Goal: Information Seeking & Learning: Learn about a topic

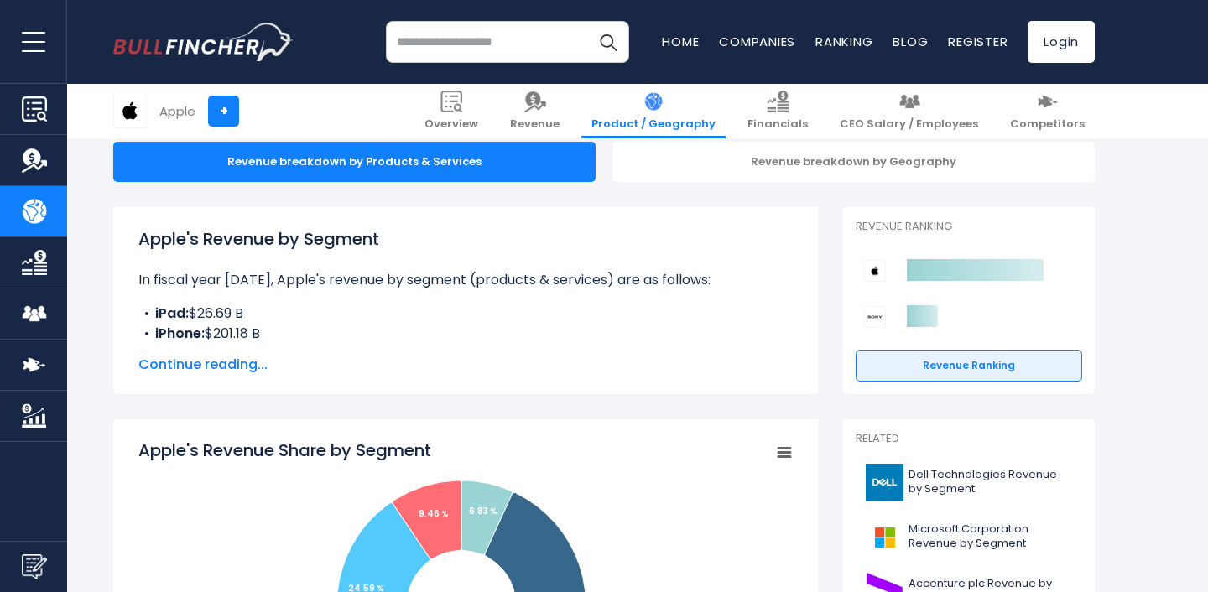
click at [205, 368] on span "Continue reading..." at bounding box center [465, 365] width 654 height 20
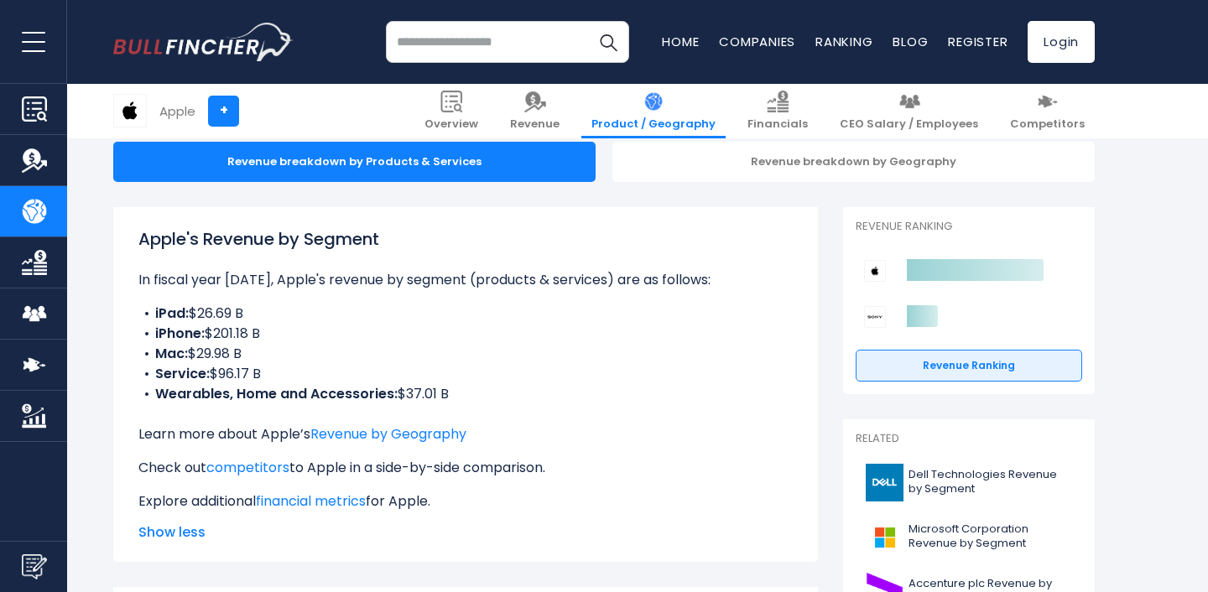
click at [440, 398] on li "Wearables, Home and Accessories: $37.01 B" at bounding box center [465, 394] width 654 height 20
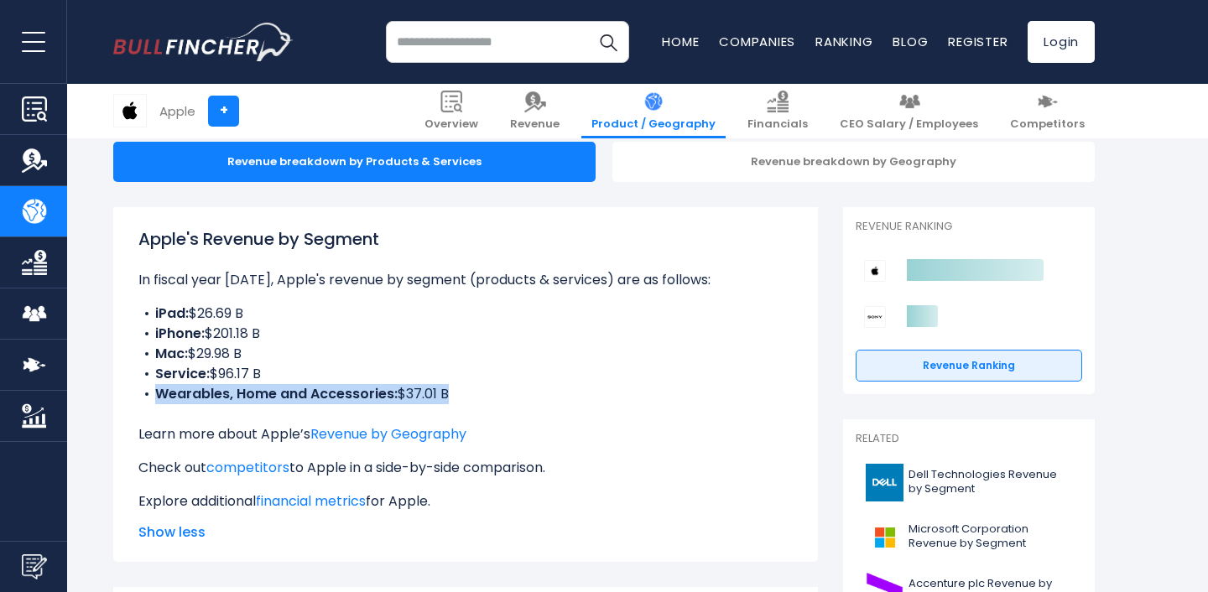
click at [440, 398] on li "Wearables, Home and Accessories: $37.01 B" at bounding box center [465, 394] width 654 height 20
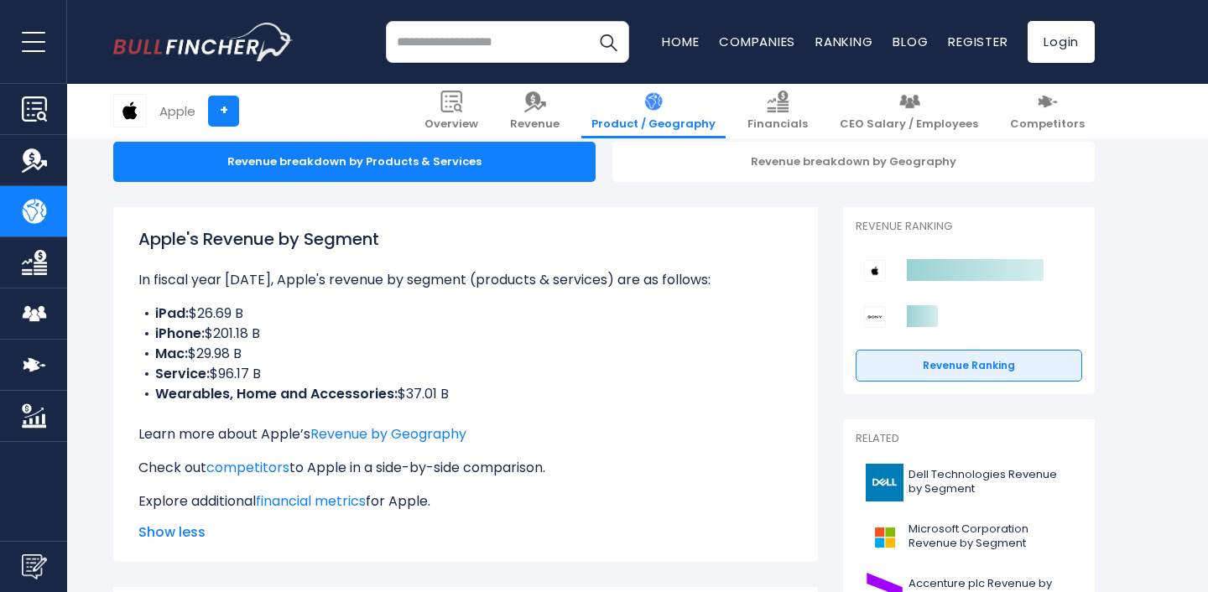
click at [258, 337] on li "iPhone: $201.18 B" at bounding box center [465, 334] width 654 height 20
click at [328, 337] on li "iPhone: $201.18 B" at bounding box center [465, 334] width 654 height 20
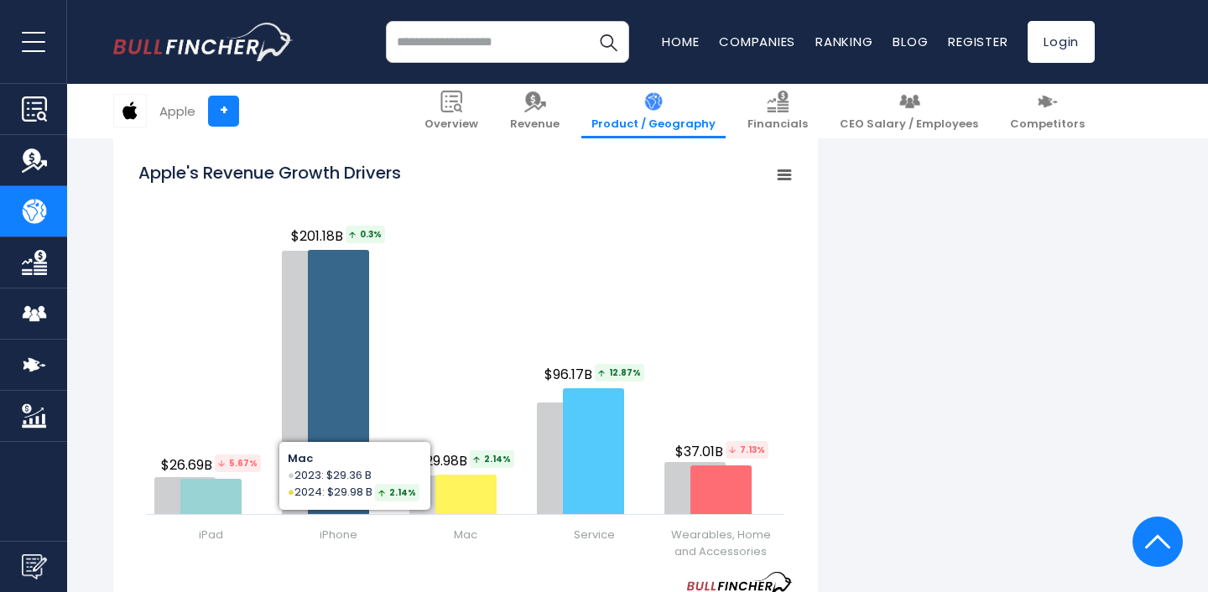
scroll to position [2187, 0]
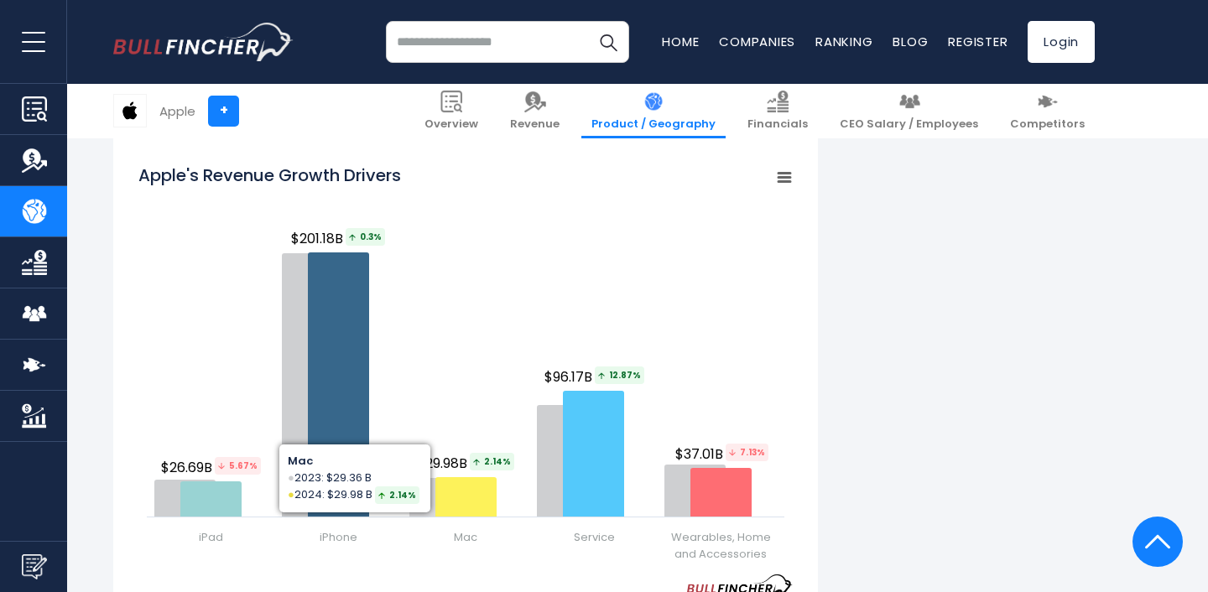
click at [486, 169] on rect "Apple's Revenue Growth Drivers" at bounding box center [465, 364] width 654 height 419
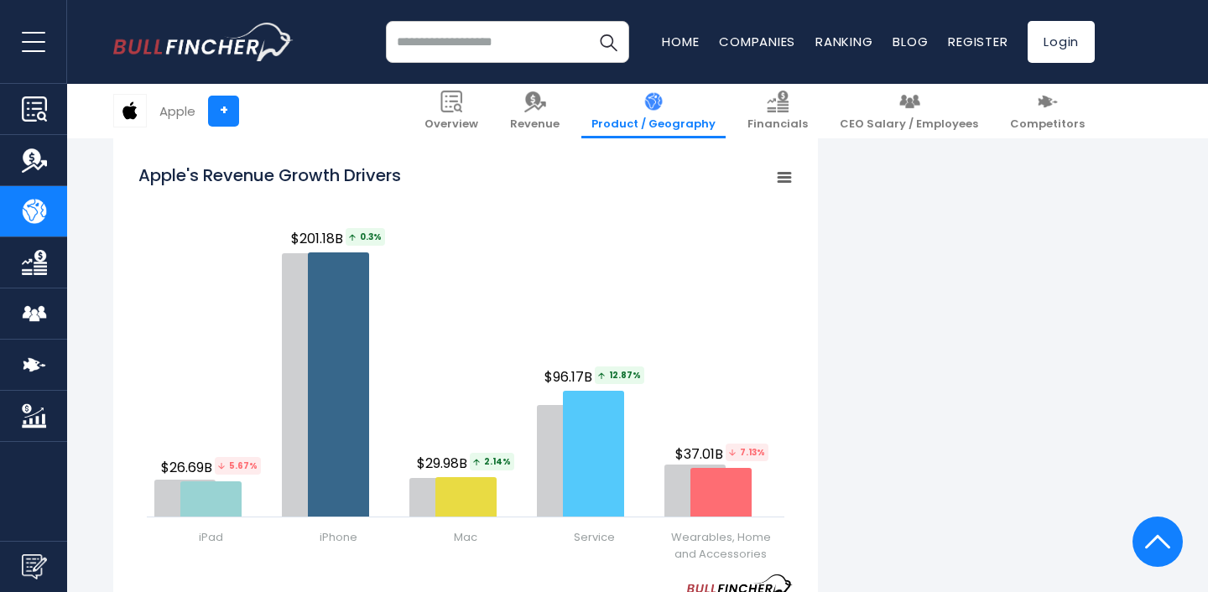
click at [486, 170] on rect "Apple's Revenue Growth Drivers" at bounding box center [465, 364] width 654 height 419
click at [477, 169] on rect "Apple's Revenue Growth Drivers" at bounding box center [465, 364] width 654 height 419
click at [398, 171] on tspan "Apple's Revenue Growth Drivers" at bounding box center [269, 175] width 263 height 23
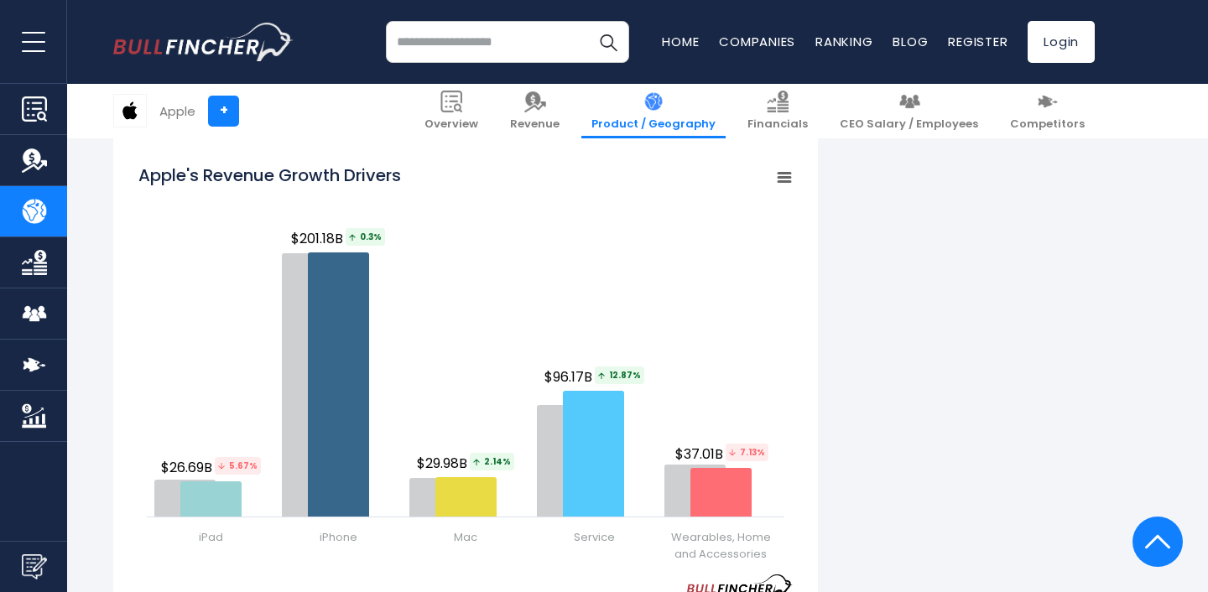
click at [398, 171] on tspan "Apple's Revenue Growth Drivers" at bounding box center [269, 175] width 263 height 23
click at [469, 163] on rect "Apple's Revenue Growth Drivers" at bounding box center [465, 364] width 654 height 419
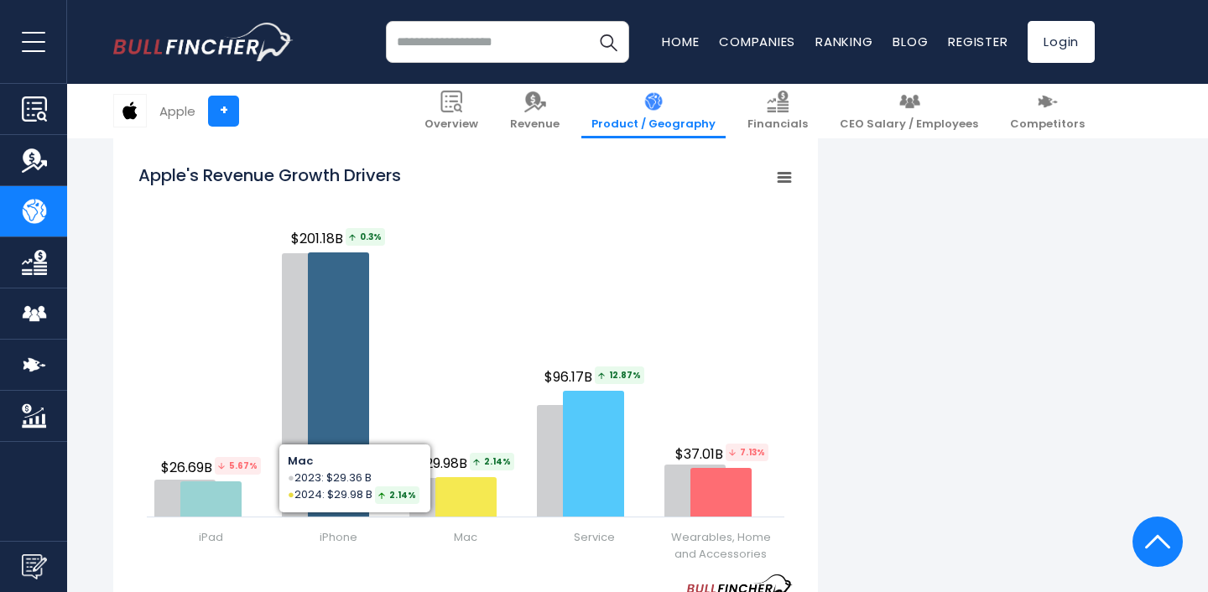
click at [473, 166] on rect "Apple's Revenue Growth Drivers" at bounding box center [465, 364] width 654 height 419
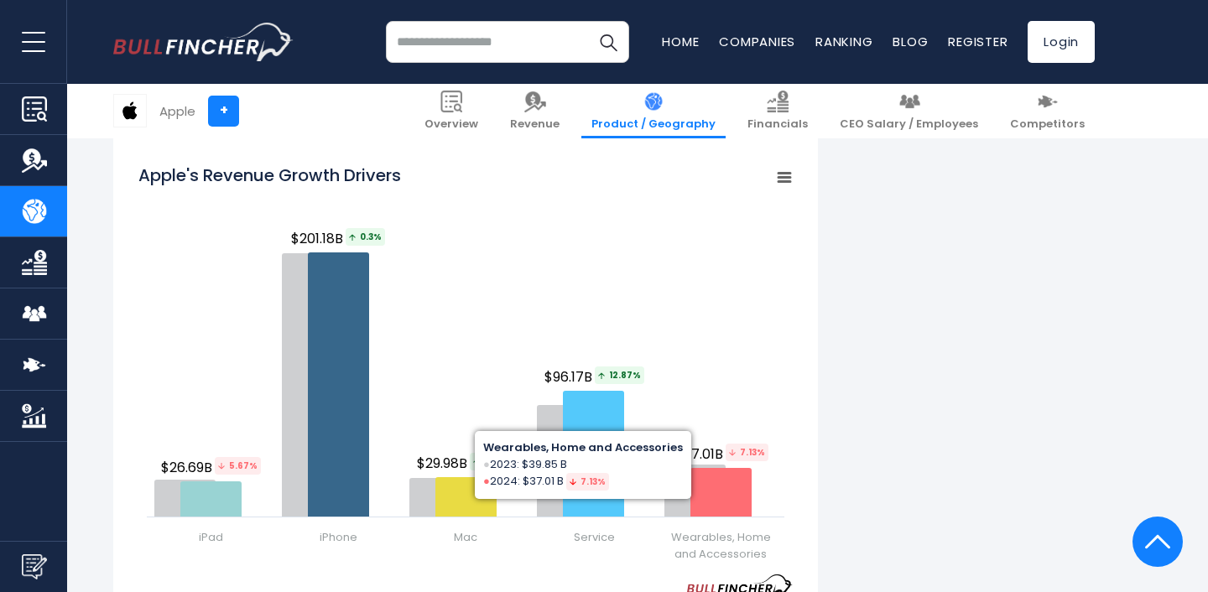
click at [907, 364] on div "Apple's Revenue by Segment In fiscal year [DATE], Apple's revenue by segment (p…" at bounding box center [603, 16] width 981 height 3657
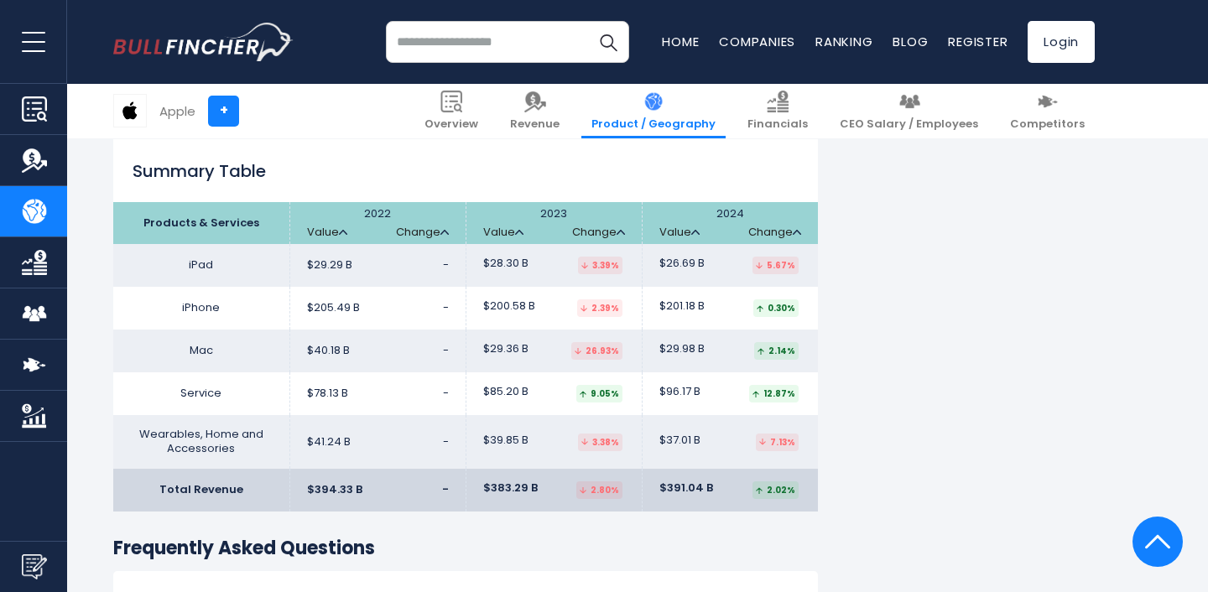
scroll to position [2805, 0]
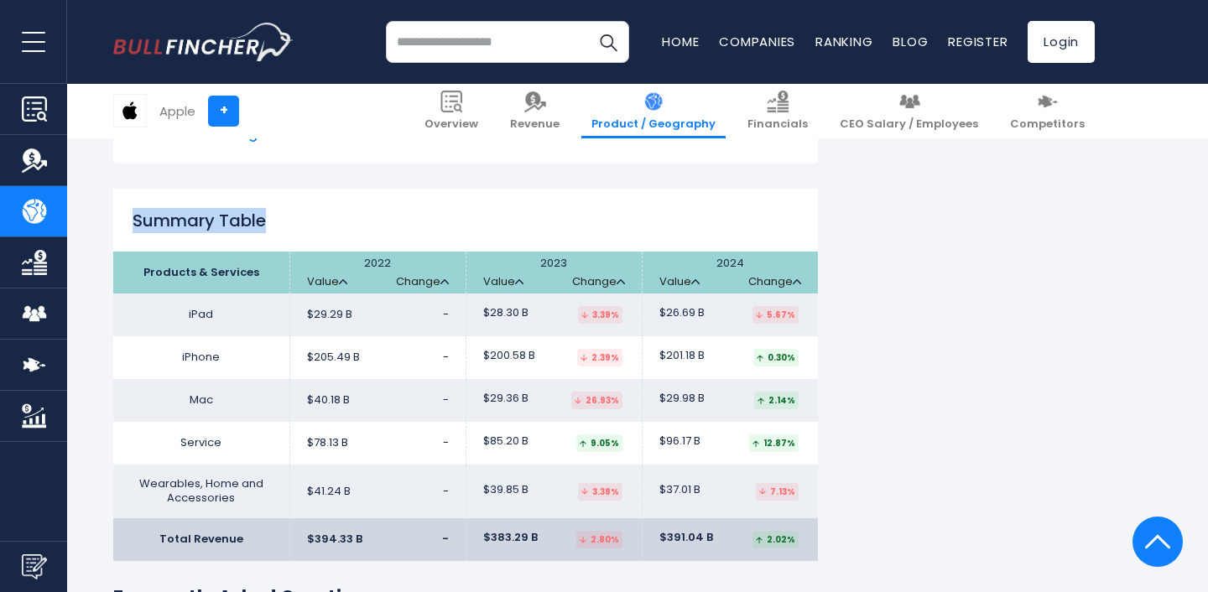
drag, startPoint x: 838, startPoint y: 174, endPoint x: 862, endPoint y: 523, distance: 350.6
drag, startPoint x: 851, startPoint y: 543, endPoint x: 828, endPoint y: 174, distance: 368.9
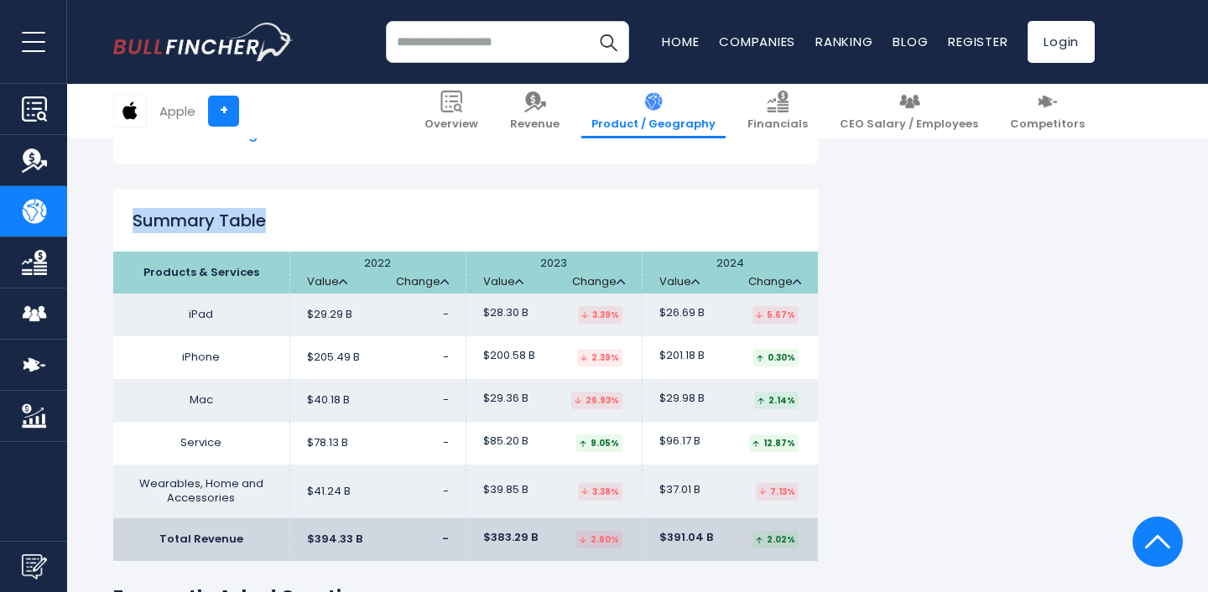
drag, startPoint x: 811, startPoint y: 173, endPoint x: 868, endPoint y: 527, distance: 358.5
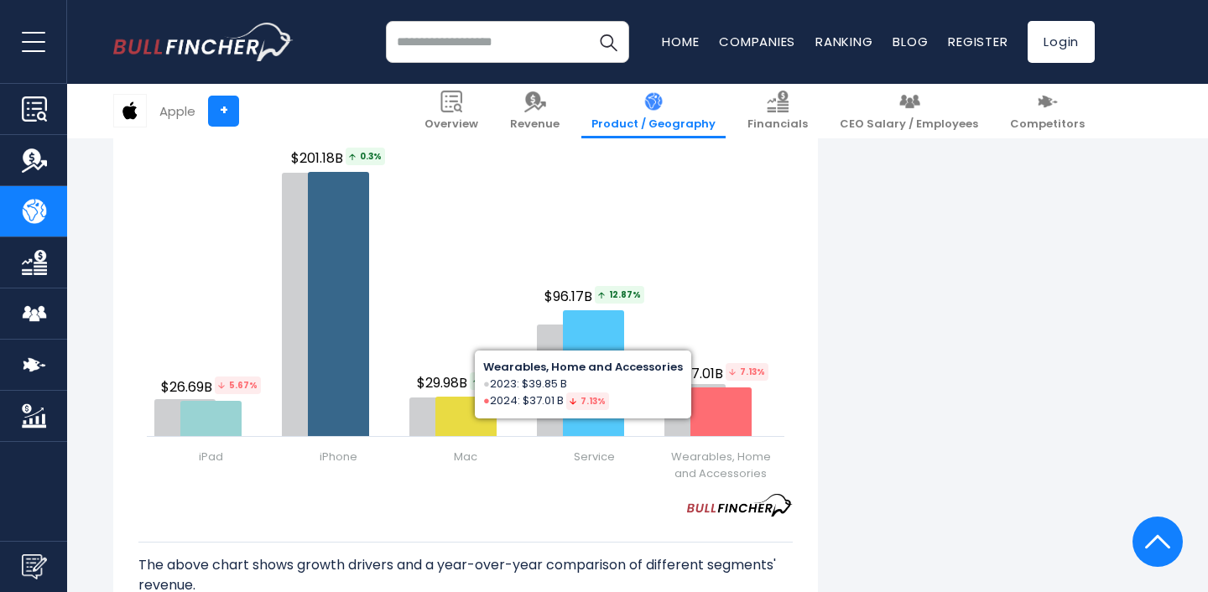
scroll to position [2246, 0]
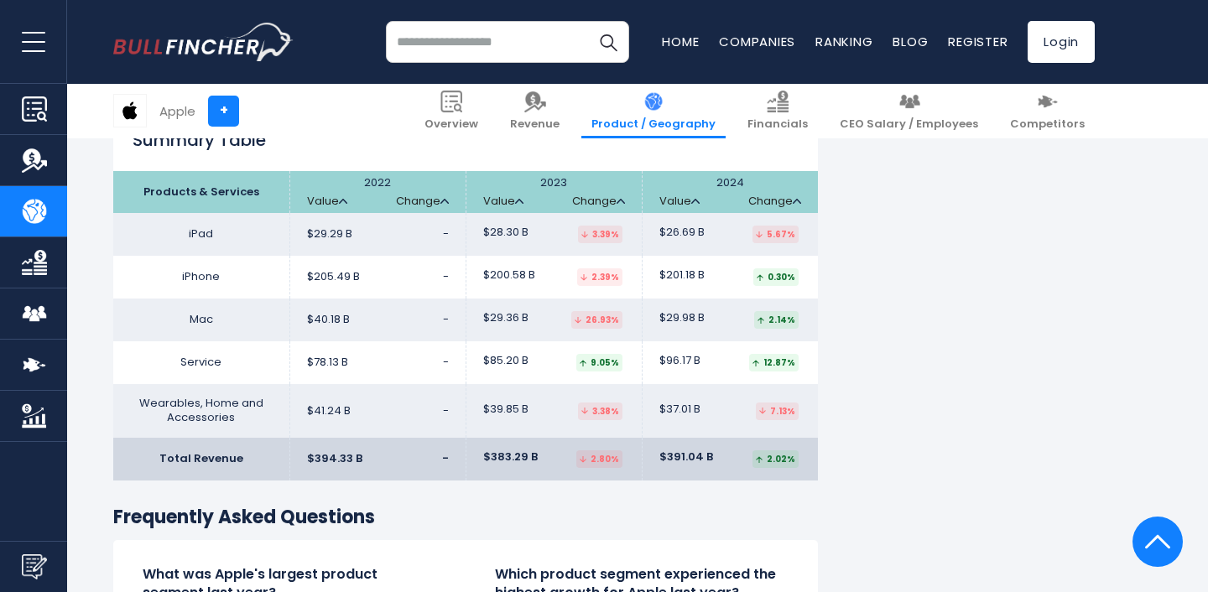
scroll to position [2836, 0]
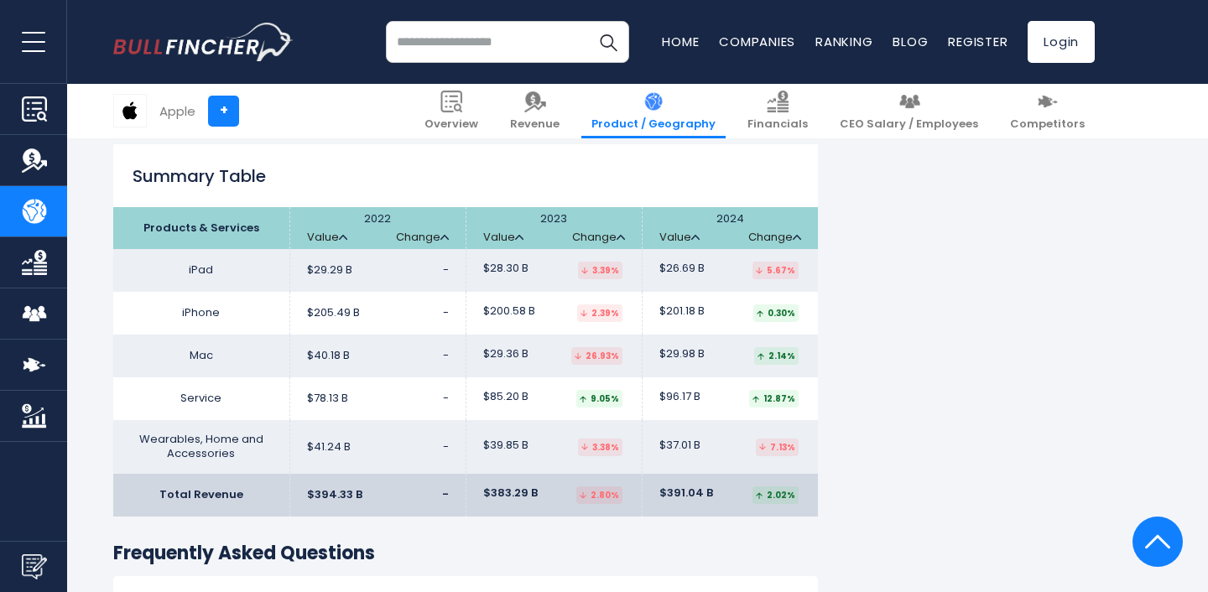
scroll to position [2847, 0]
